Goal: Find specific fact: Find specific fact

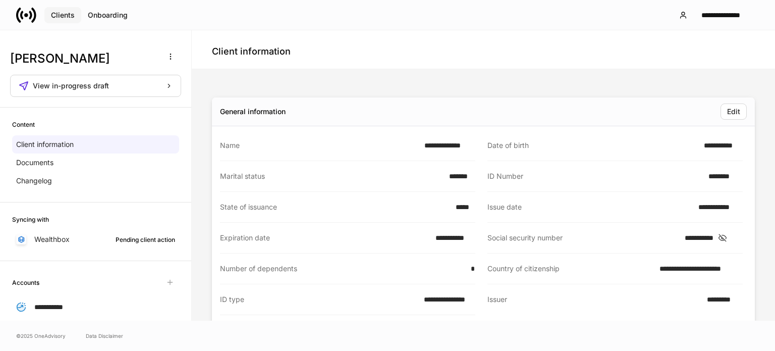
click at [68, 12] on div "Clients" at bounding box center [63, 15] width 24 height 7
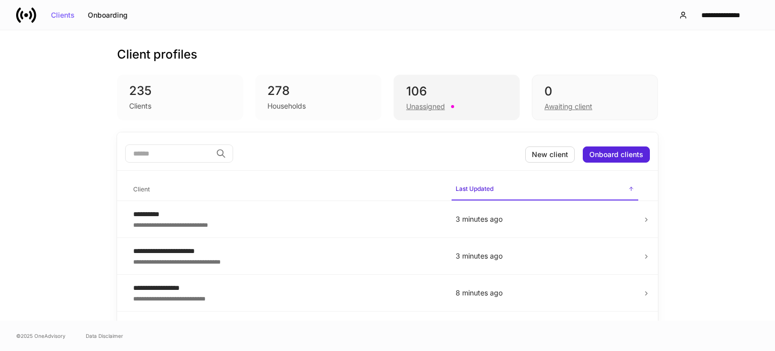
click at [421, 106] on div "Unassigned" at bounding box center [425, 106] width 39 height 10
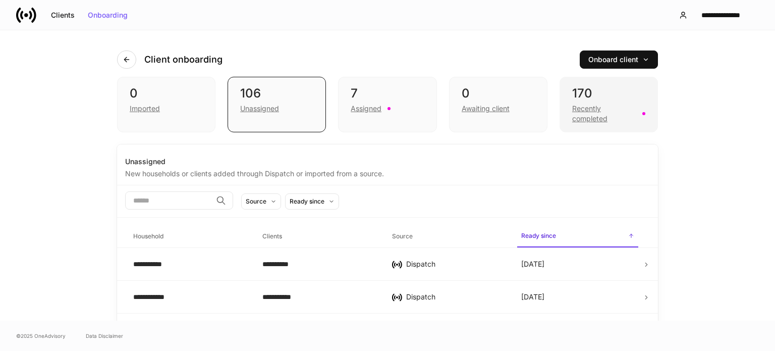
click at [584, 108] on div "Recently completed" at bounding box center [604, 113] width 64 height 20
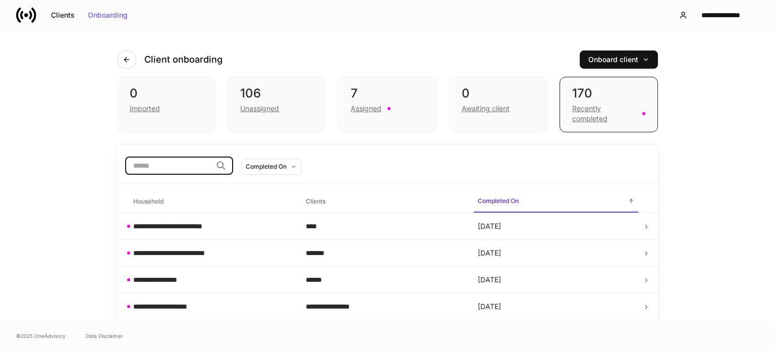
click at [176, 170] on input "search" at bounding box center [168, 165] width 87 height 18
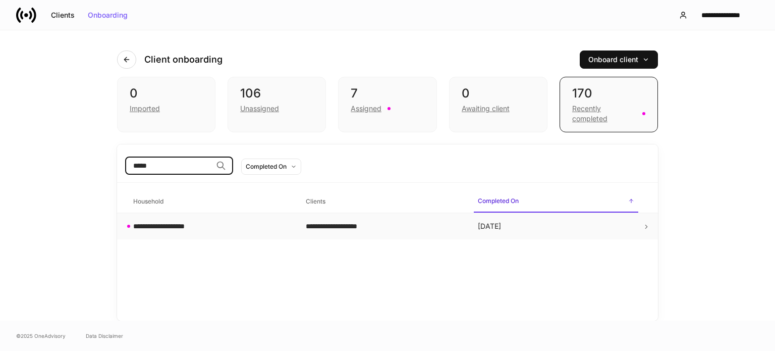
type input "*****"
click at [171, 223] on div "**********" at bounding box center [164, 226] width 63 height 10
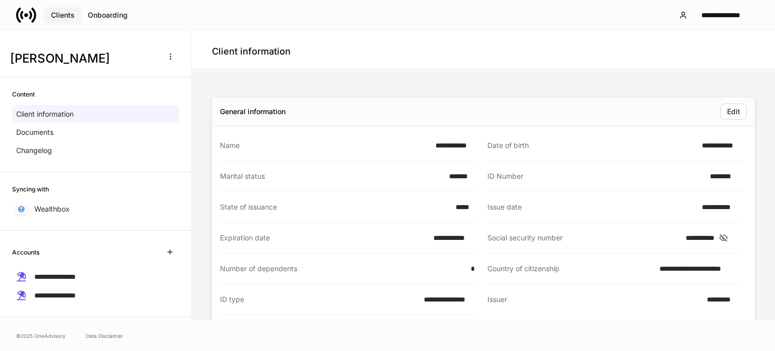
click at [62, 12] on div "Clients" at bounding box center [63, 15] width 24 height 7
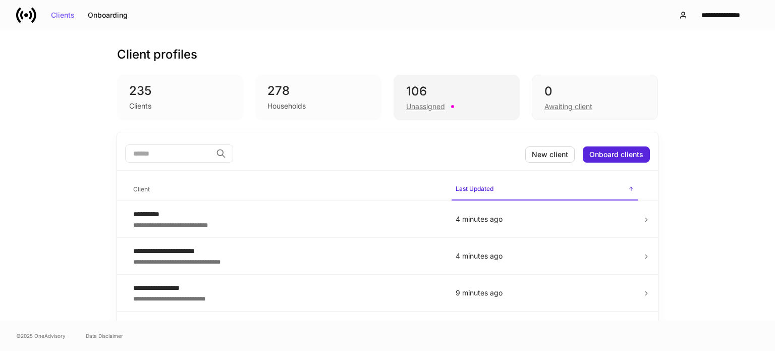
click at [419, 103] on div "Unassigned" at bounding box center [425, 106] width 39 height 10
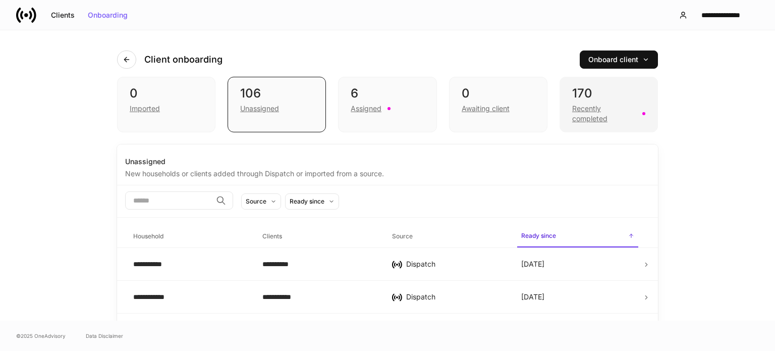
click at [590, 118] on div "Recently completed" at bounding box center [604, 113] width 64 height 20
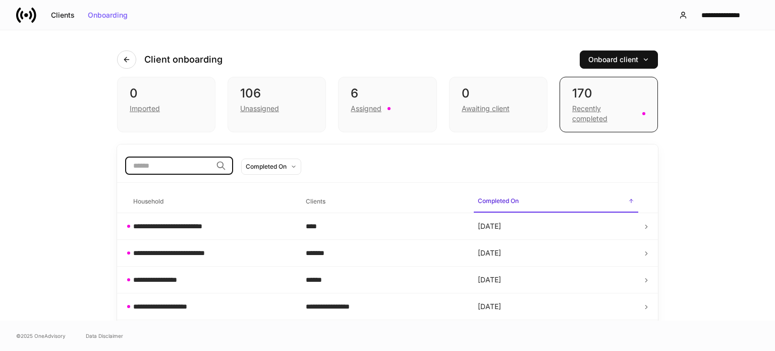
click at [212, 164] on input "search" at bounding box center [168, 165] width 87 height 18
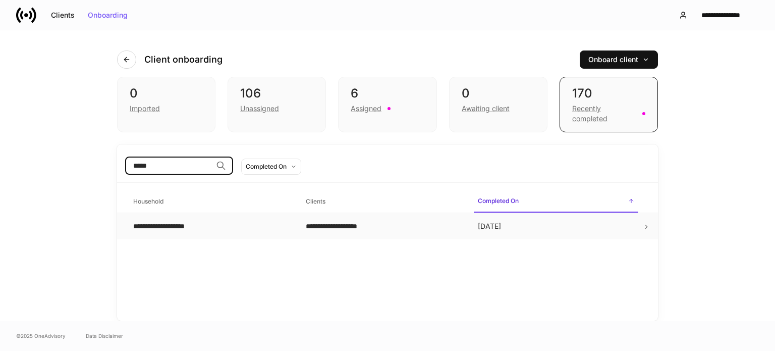
type input "*****"
click at [646, 225] on icon at bounding box center [646, 227] width 2 height 4
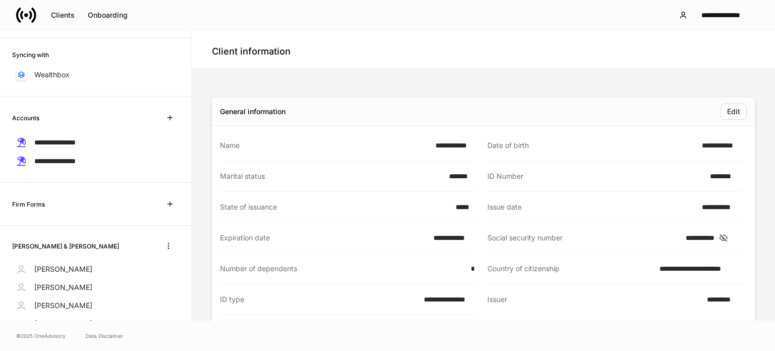
scroll to position [173, 0]
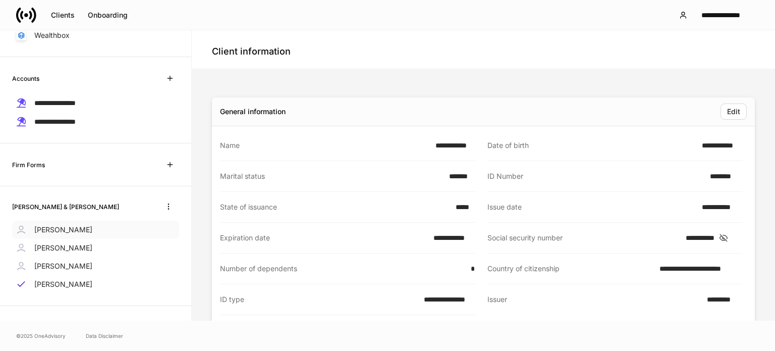
click at [95, 227] on div "[PERSON_NAME]" at bounding box center [95, 229] width 167 height 18
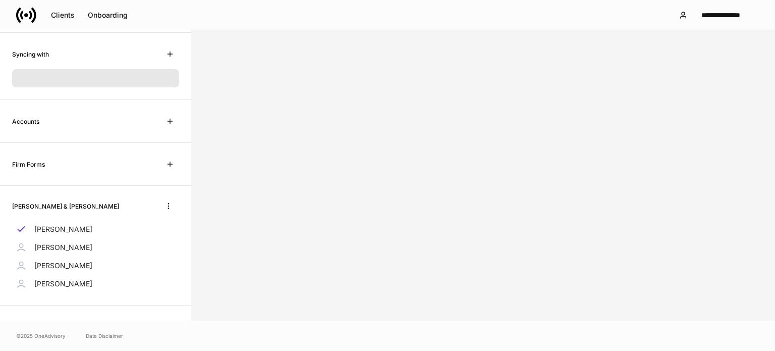
scroll to position [115, 0]
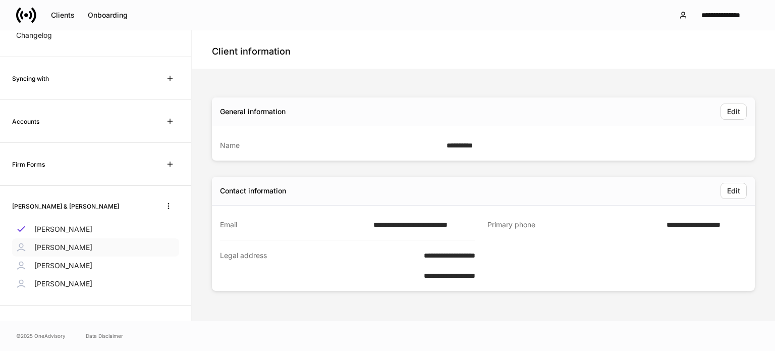
click at [73, 250] on div "[PERSON_NAME]" at bounding box center [95, 247] width 167 height 18
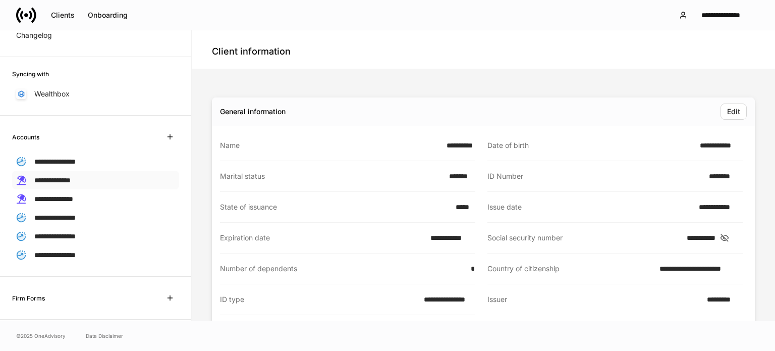
click at [71, 178] on span "**********" at bounding box center [52, 180] width 36 height 7
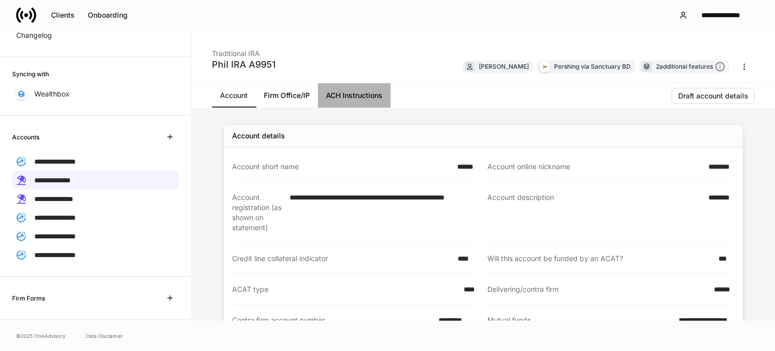
click at [359, 93] on link "ACH Instructions" at bounding box center [354, 95] width 73 height 24
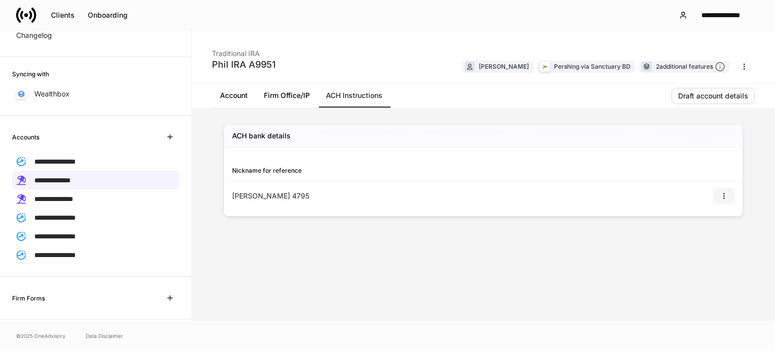
click at [724, 196] on icon "button" at bounding box center [724, 196] width 8 height 8
click at [716, 220] on li "View" at bounding box center [718, 219] width 32 height 16
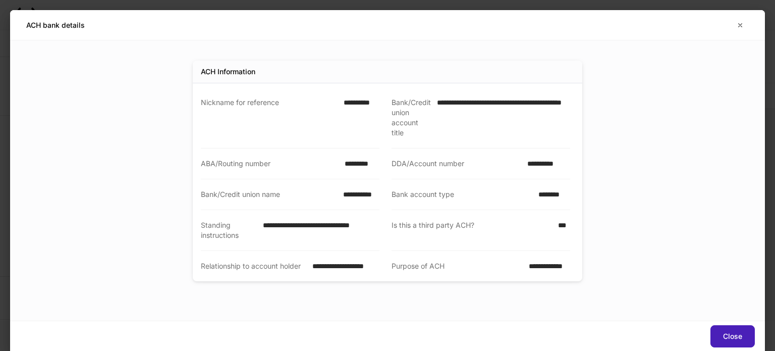
click at [723, 333] on div "Close" at bounding box center [732, 335] width 19 height 7
